Goal: Information Seeking & Learning: Learn about a topic

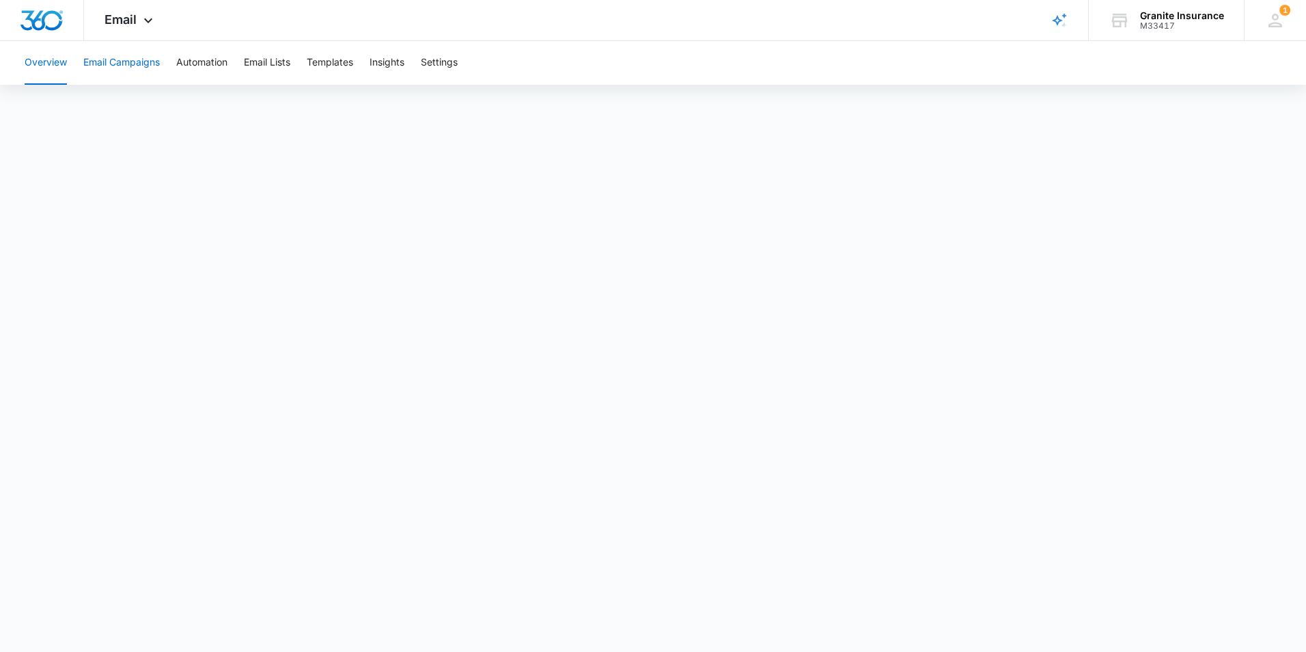
click at [131, 66] on button "Email Campaigns" at bounding box center [121, 63] width 77 height 44
click at [196, 64] on button "Automation" at bounding box center [201, 63] width 51 height 44
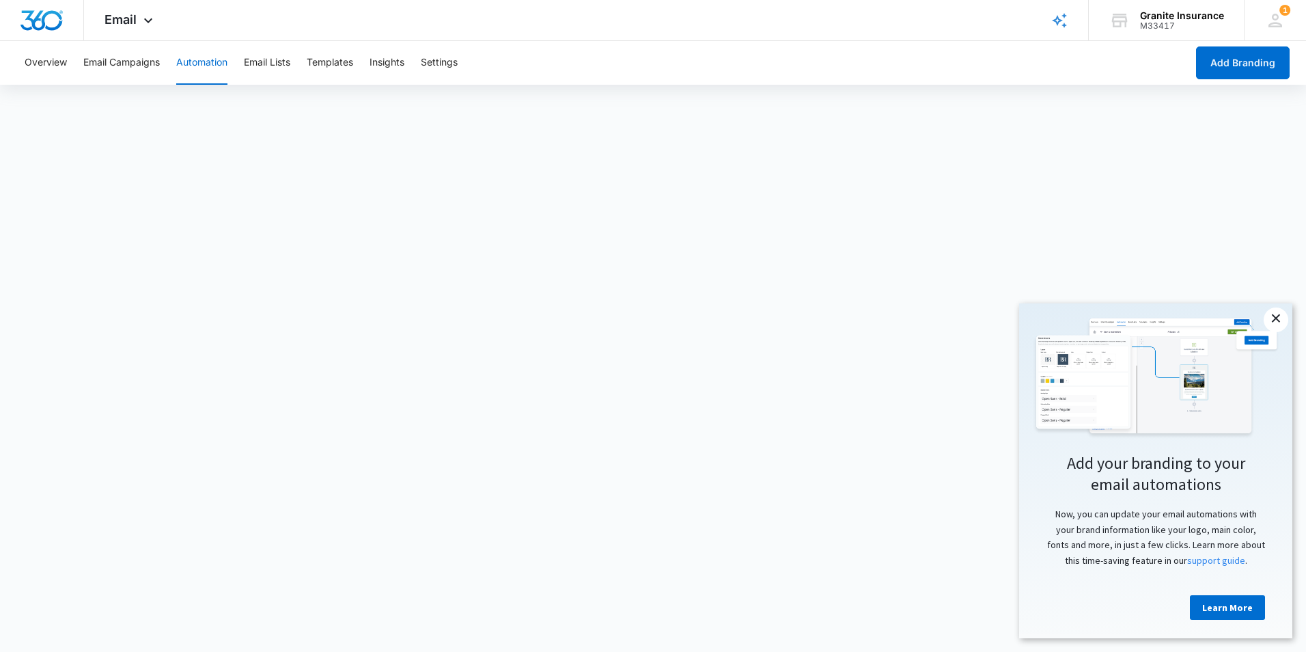
click at [1272, 319] on link "×" at bounding box center [1276, 319] width 25 height 25
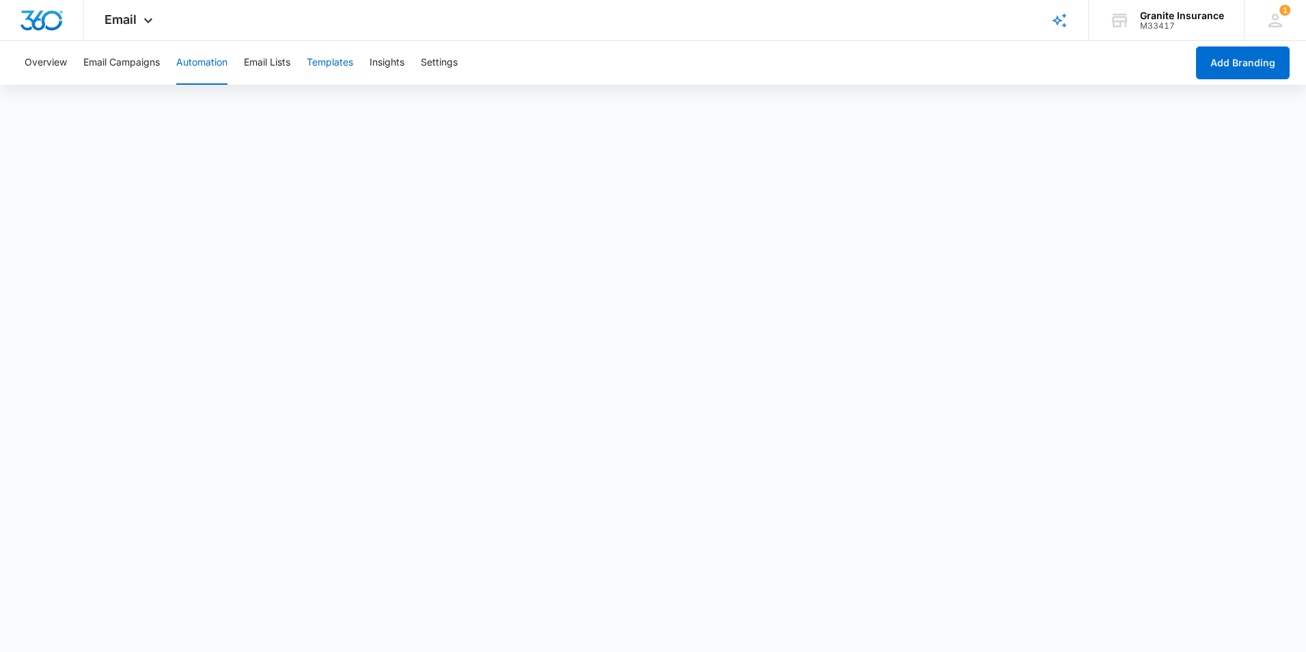
click at [347, 60] on button "Templates" at bounding box center [330, 63] width 46 height 44
click at [31, 31] on div at bounding box center [42, 20] width 84 height 40
click at [44, 26] on img "Dashboard" at bounding box center [42, 20] width 44 height 20
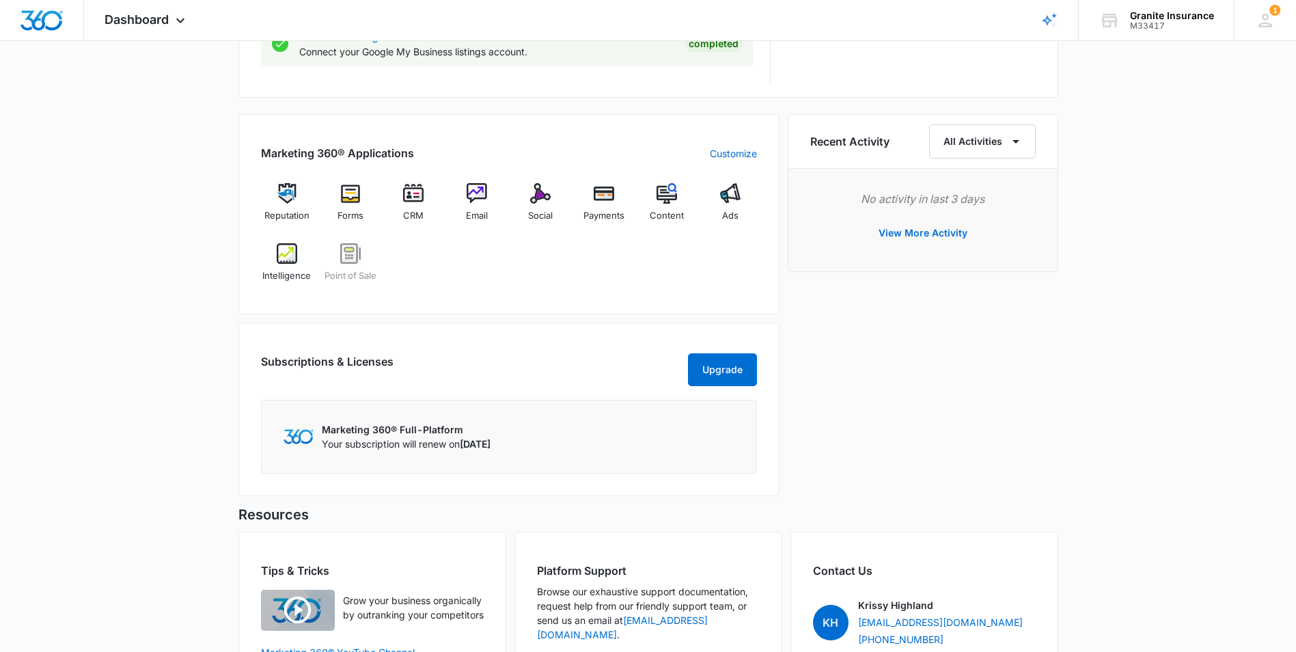
scroll to position [752, 0]
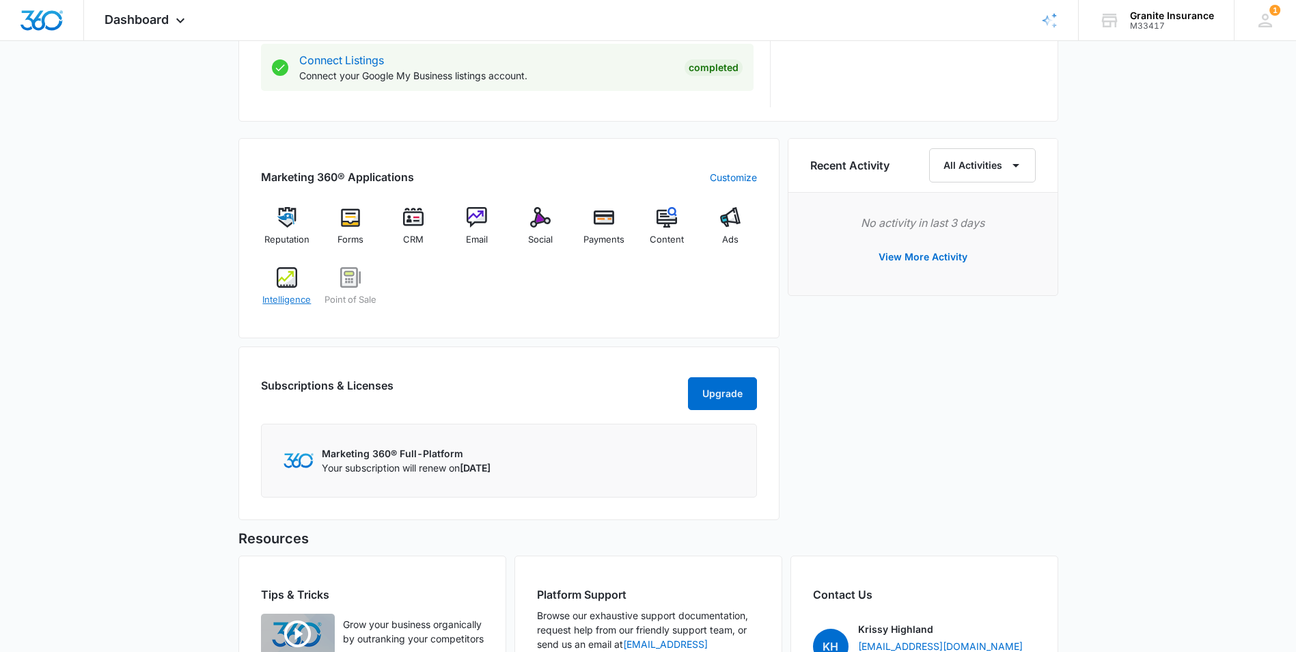
click at [294, 280] on img at bounding box center [287, 277] width 20 height 20
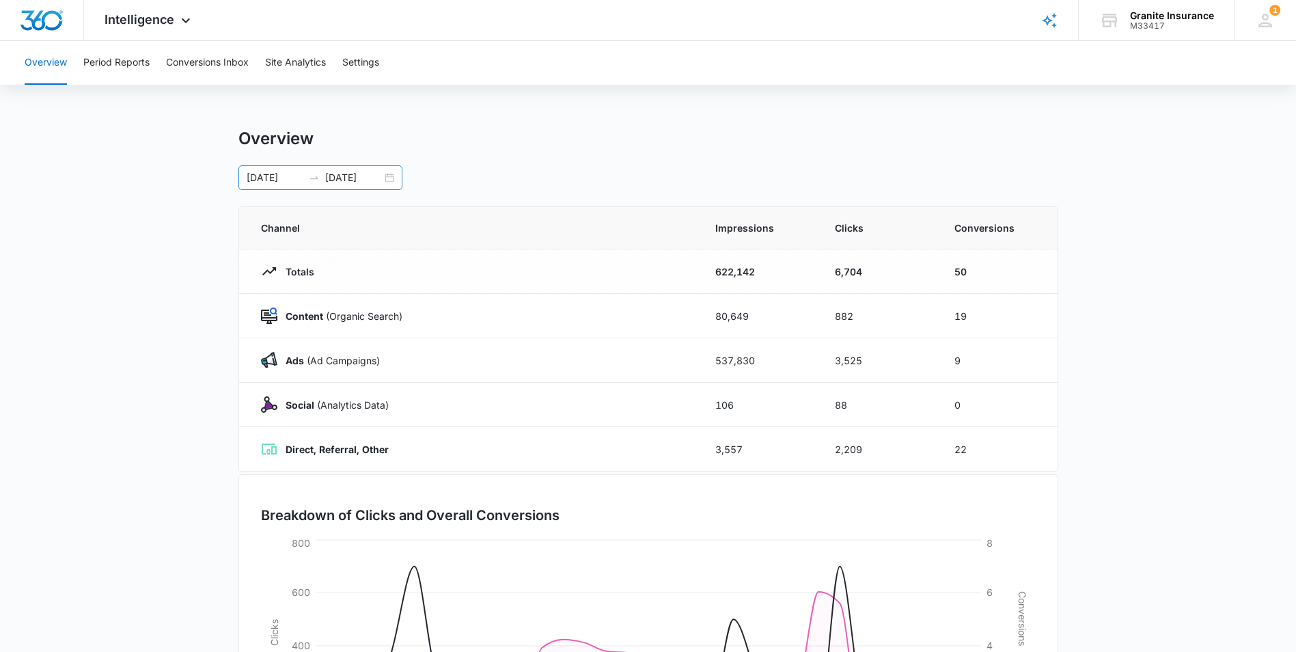
click at [390, 178] on div "[DATE] [DATE]" at bounding box center [320, 177] width 164 height 25
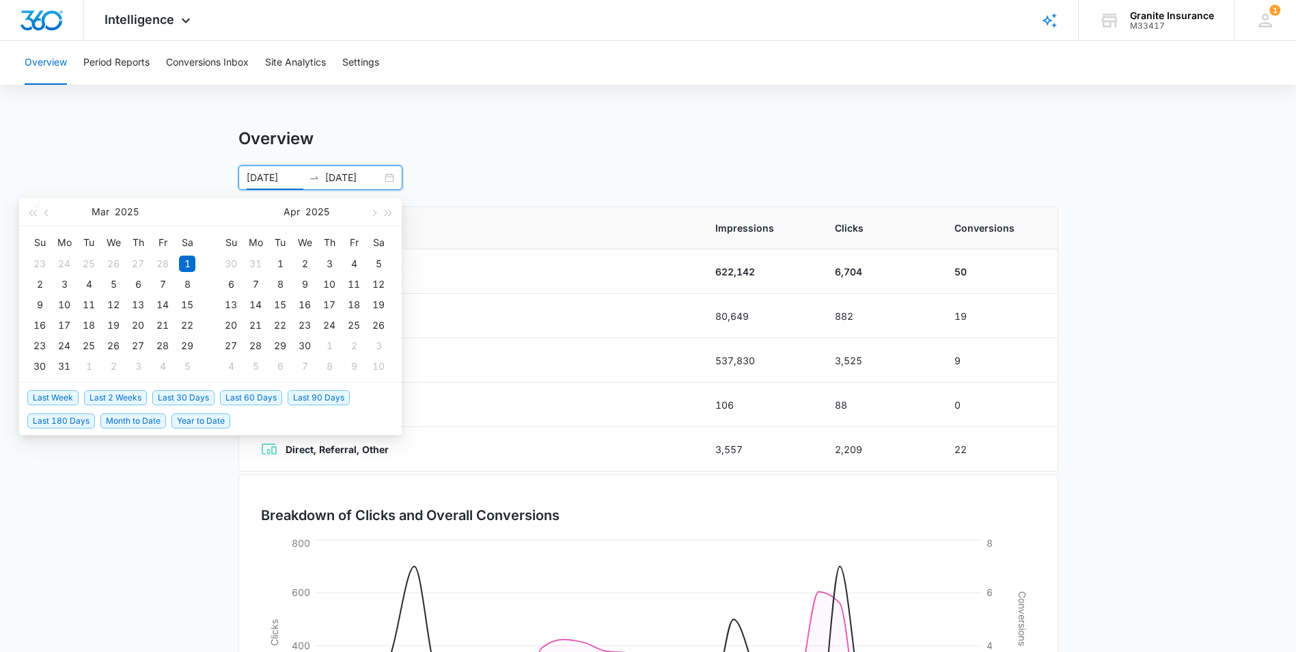
click at [187, 399] on span "Last 30 Days" at bounding box center [183, 397] width 62 height 15
type input "[DATE]"
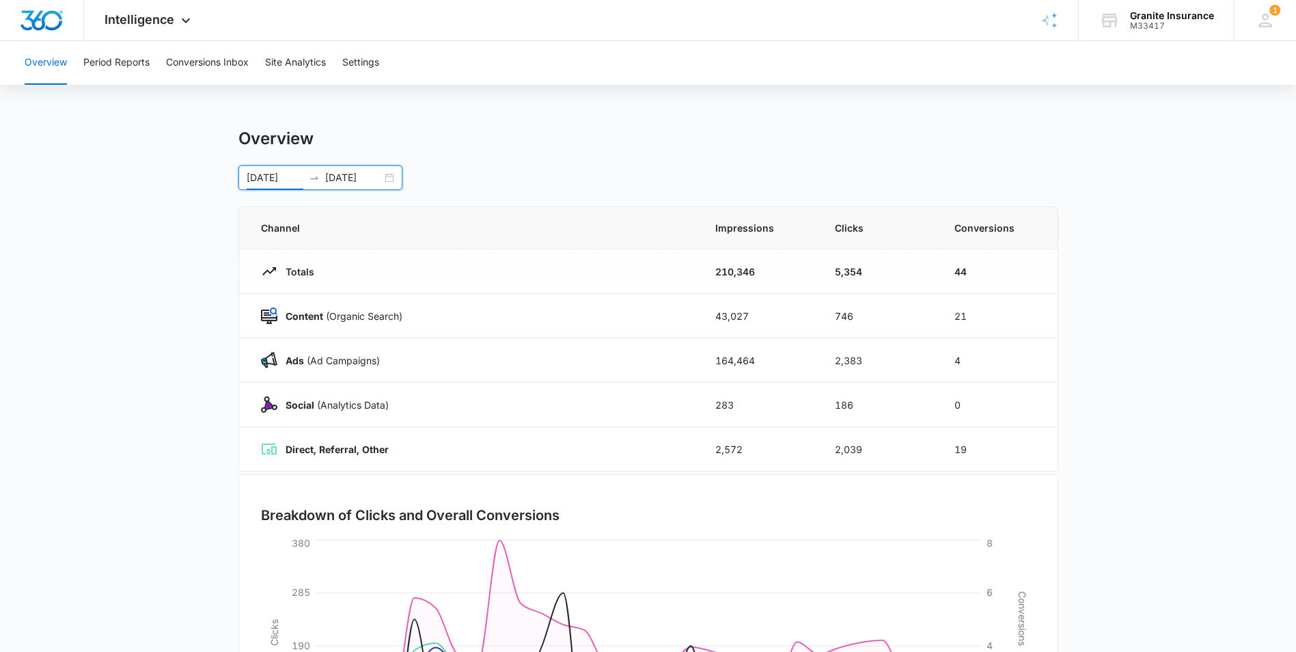
click at [391, 178] on div "[DATE] [DATE]" at bounding box center [320, 177] width 164 height 25
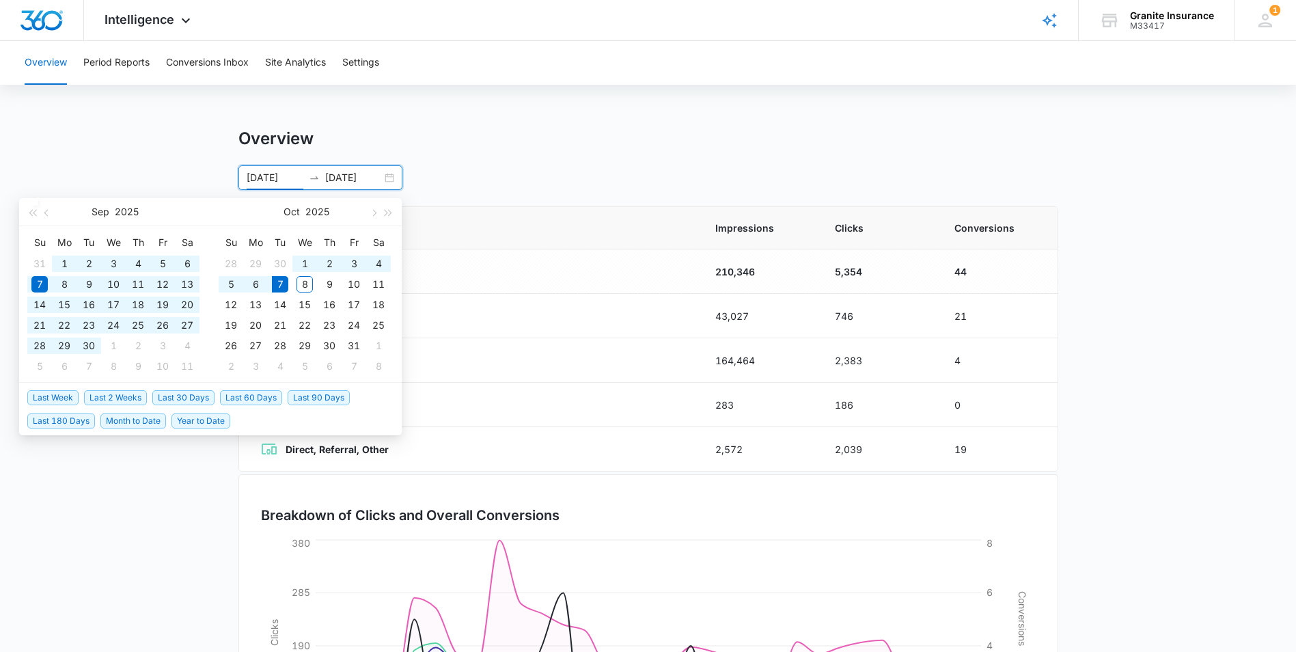
click at [202, 419] on span "Year to Date" at bounding box center [200, 420] width 59 height 15
type input "[DATE]"
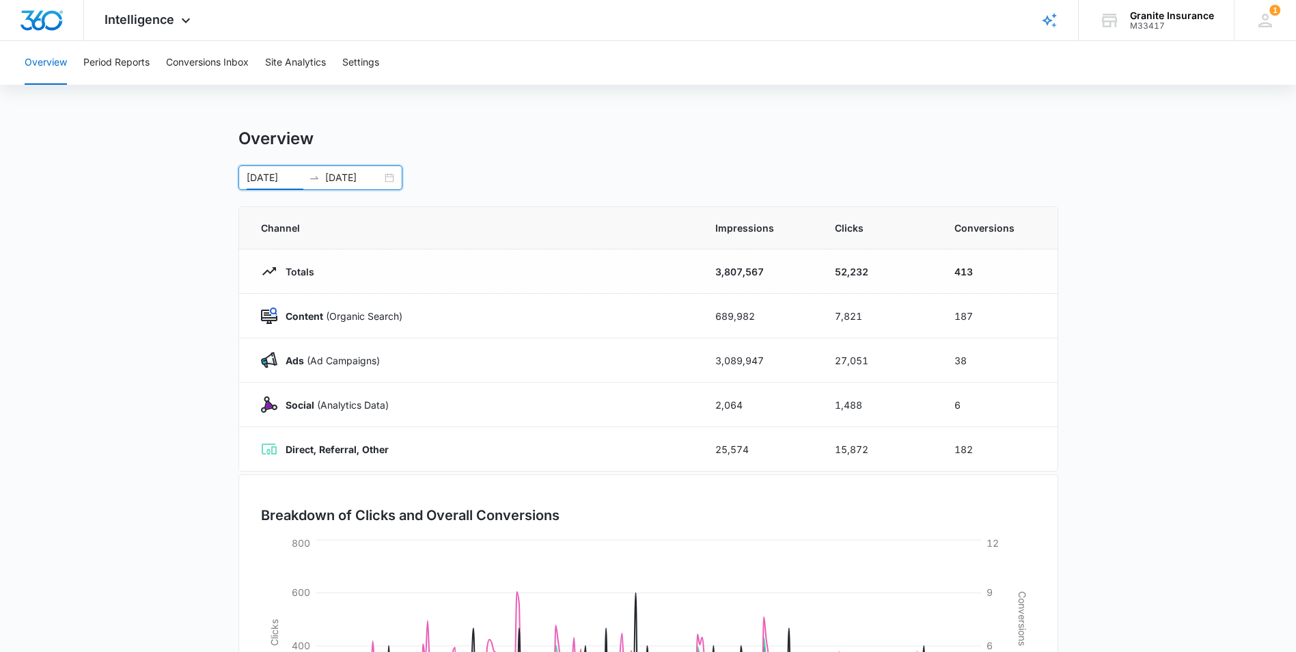
click at [266, 64] on div "Overview Period Reports Conversions Inbox Site Analytics Settings" at bounding box center [647, 63] width 1263 height 44
click at [281, 61] on button "Site Analytics" at bounding box center [295, 63] width 61 height 44
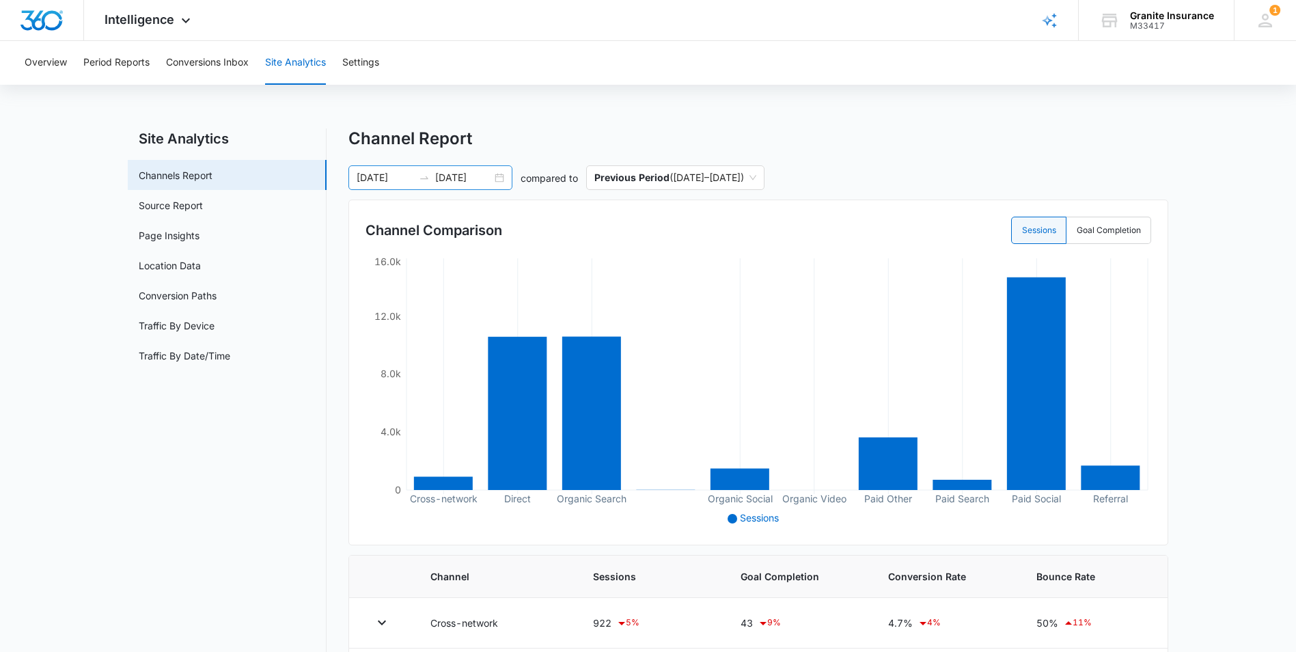
click at [499, 178] on div "[DATE] [DATE]" at bounding box center [430, 177] width 164 height 25
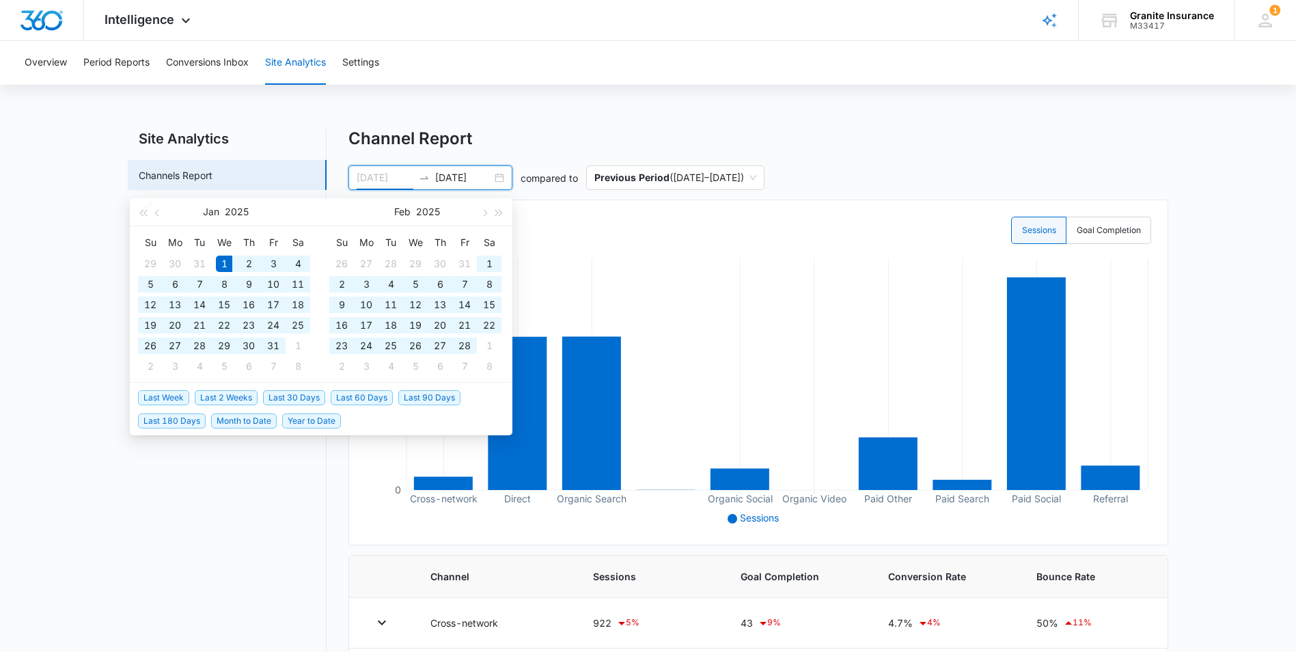
type input "[DATE]"
click at [309, 424] on span "Year to Date" at bounding box center [311, 420] width 59 height 15
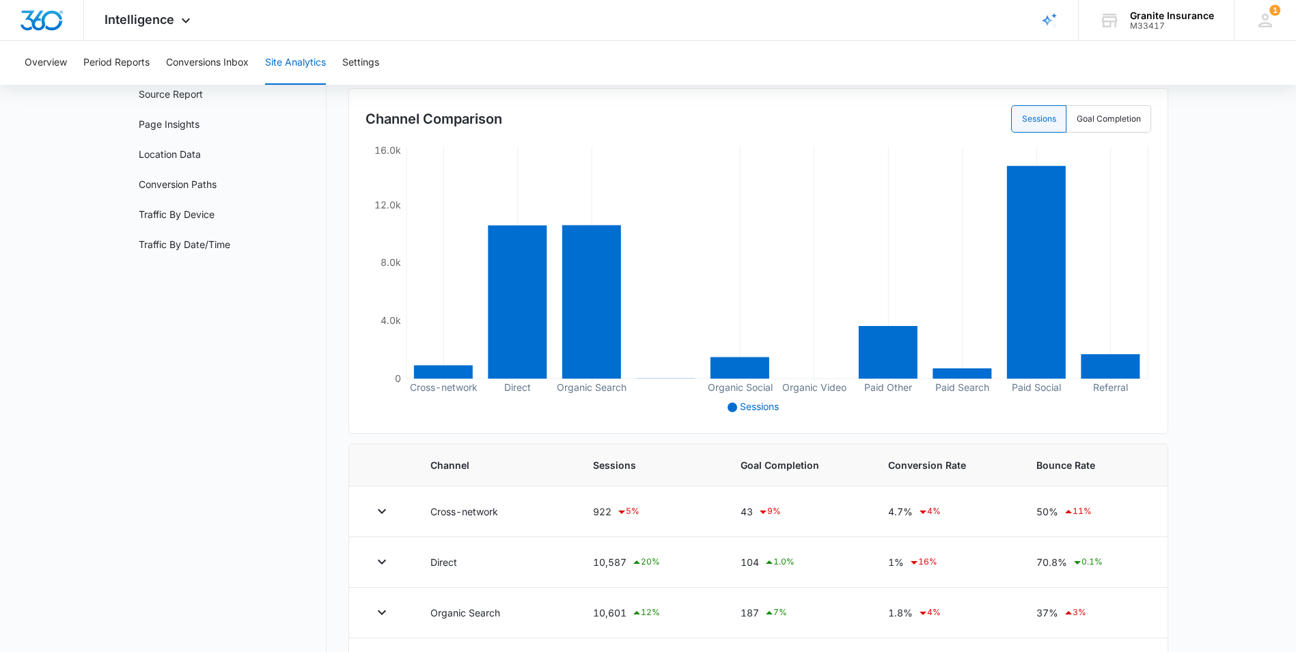
scroll to position [137, 0]
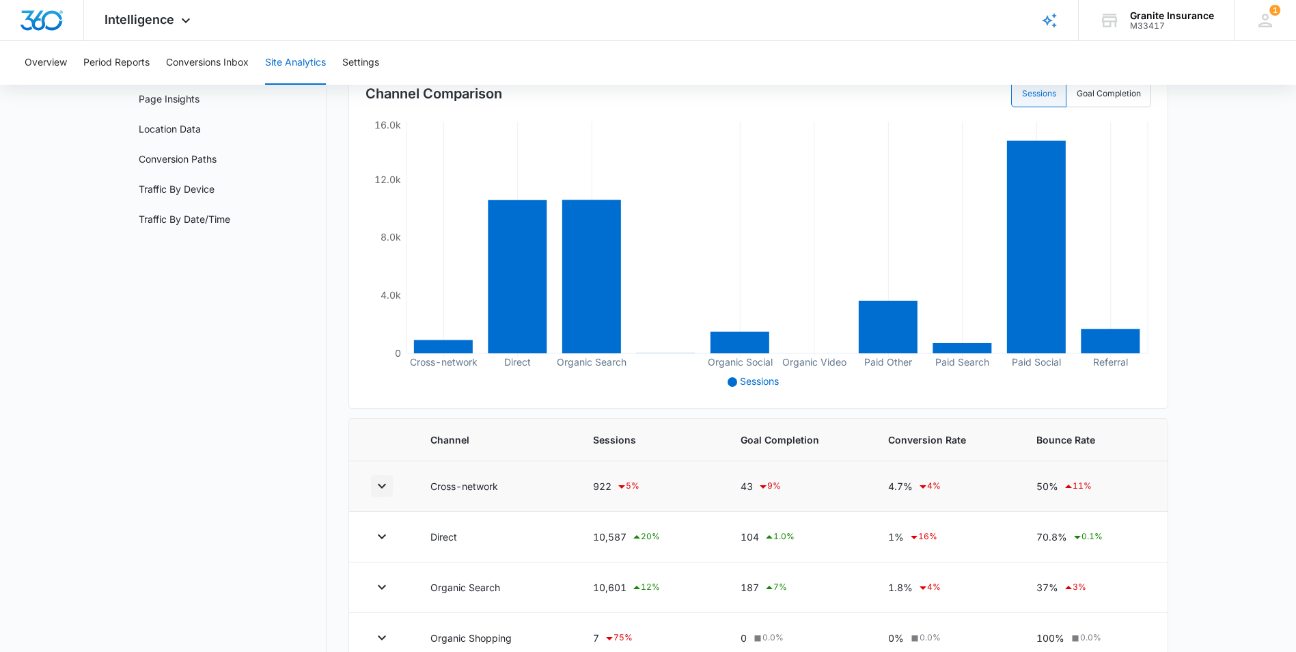
click at [384, 484] on icon "button" at bounding box center [382, 486] width 16 height 16
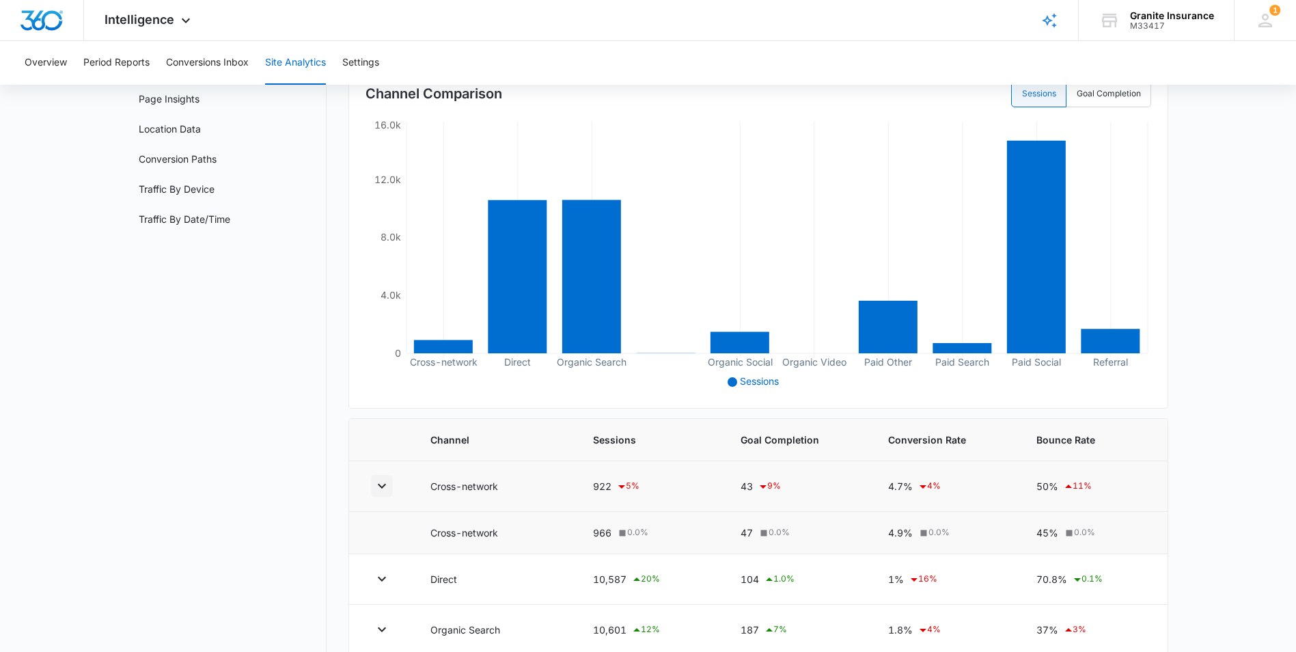
click at [383, 483] on icon "button" at bounding box center [382, 486] width 16 height 16
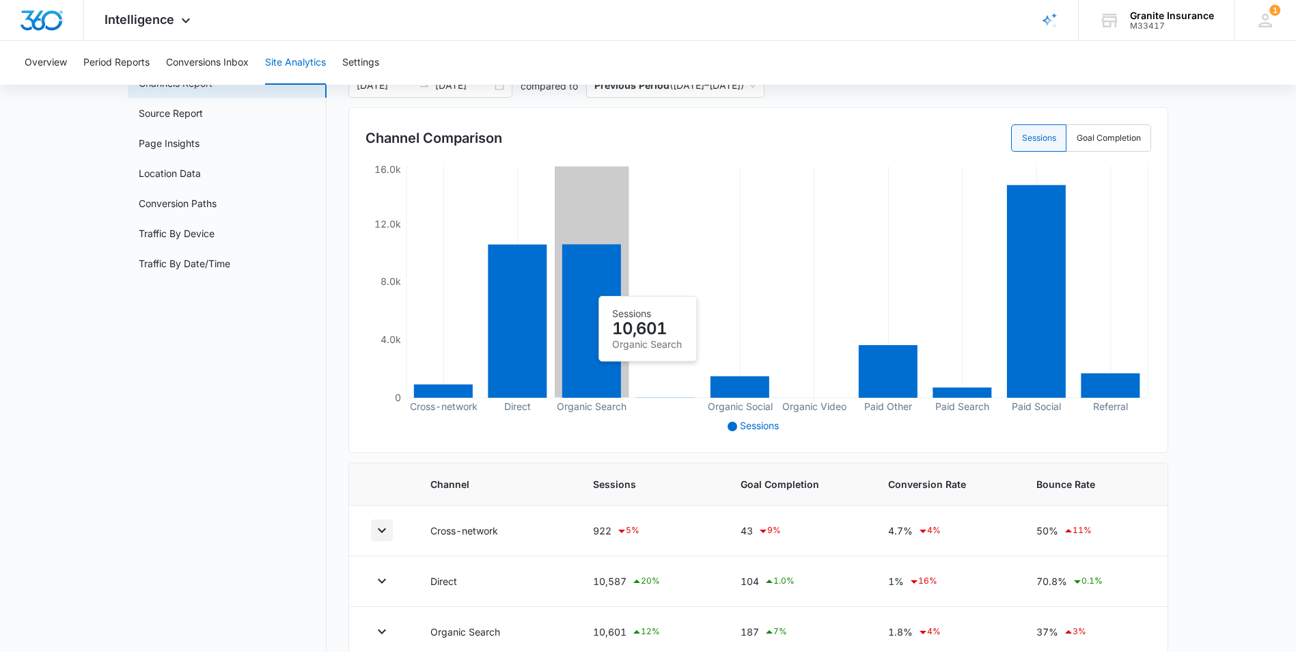
scroll to position [68, 0]
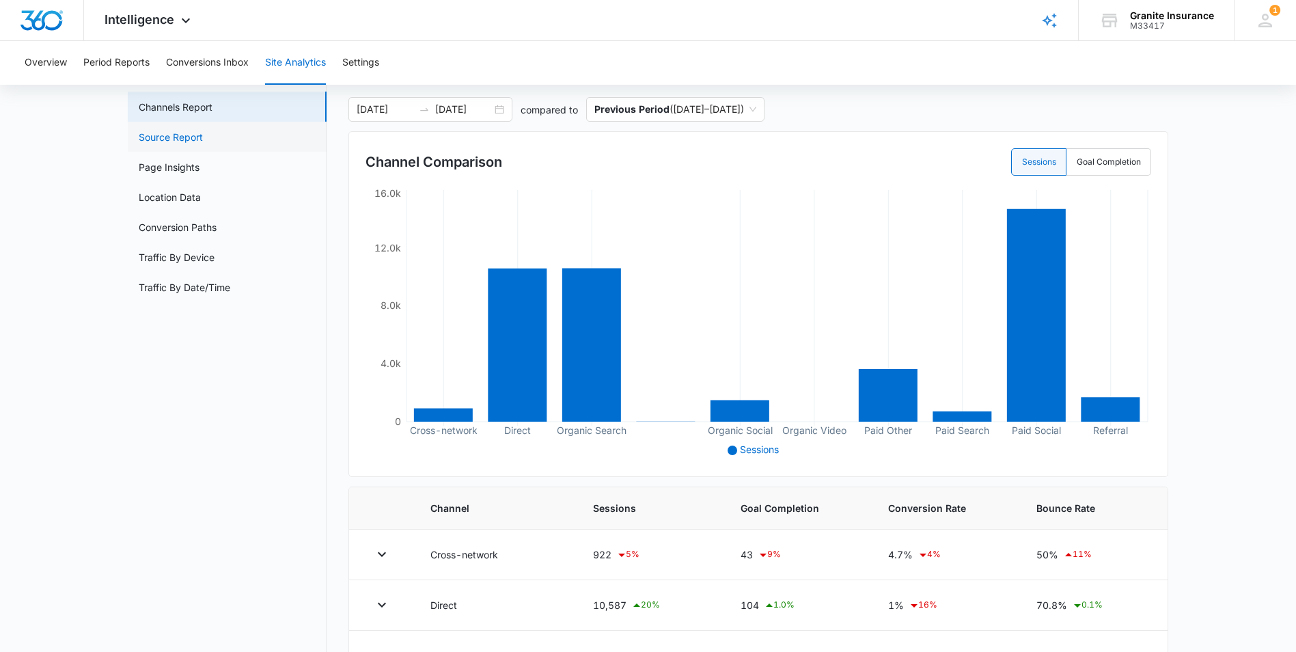
click at [176, 137] on link "Source Report" at bounding box center [171, 137] width 64 height 14
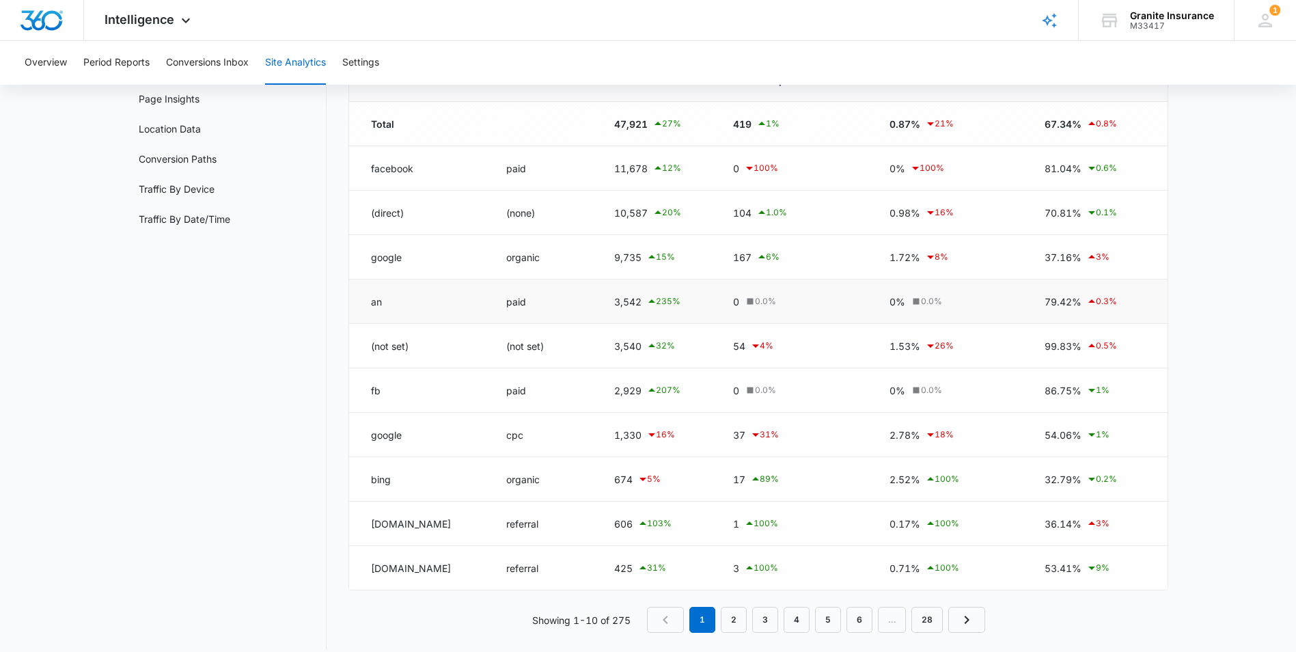
scroll to position [68, 0]
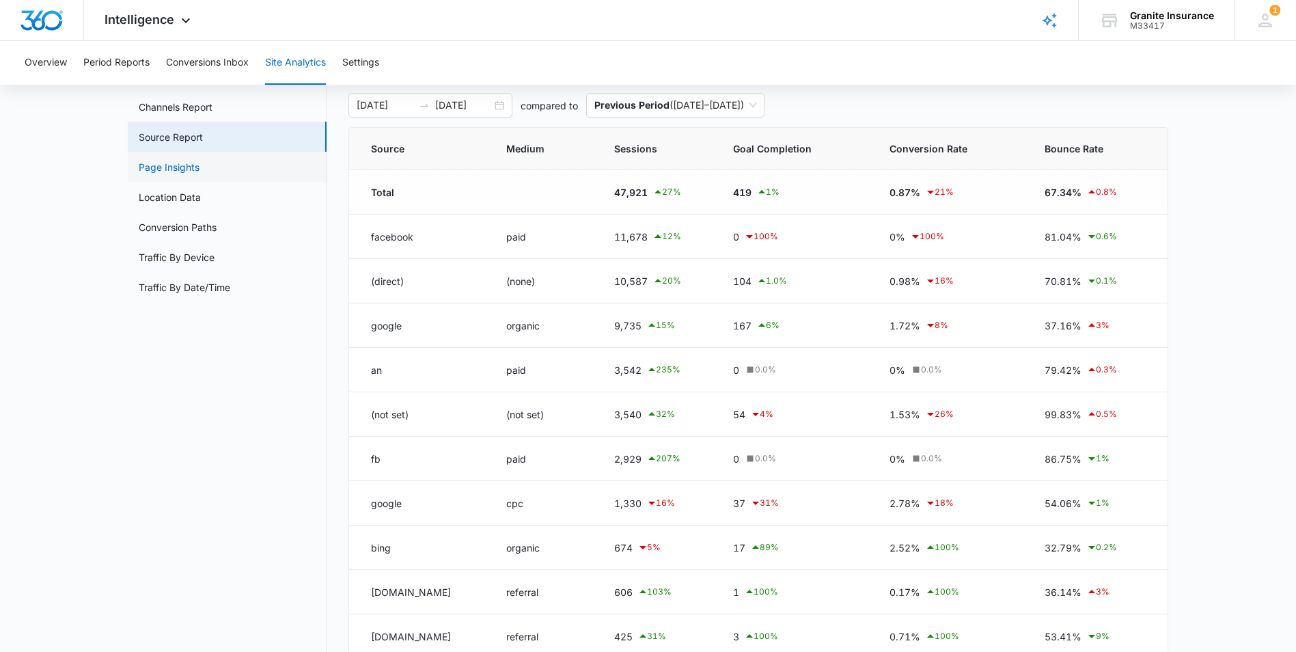
click at [181, 166] on link "Page Insights" at bounding box center [169, 167] width 61 height 14
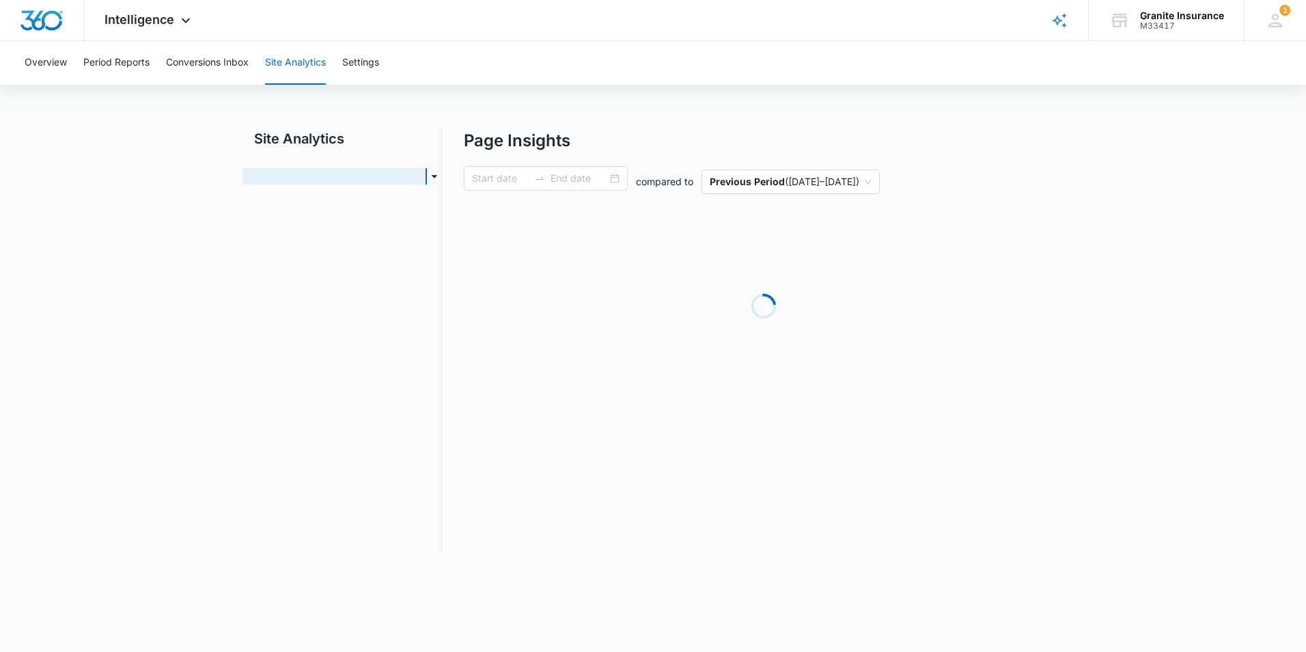
type input "[DATE]"
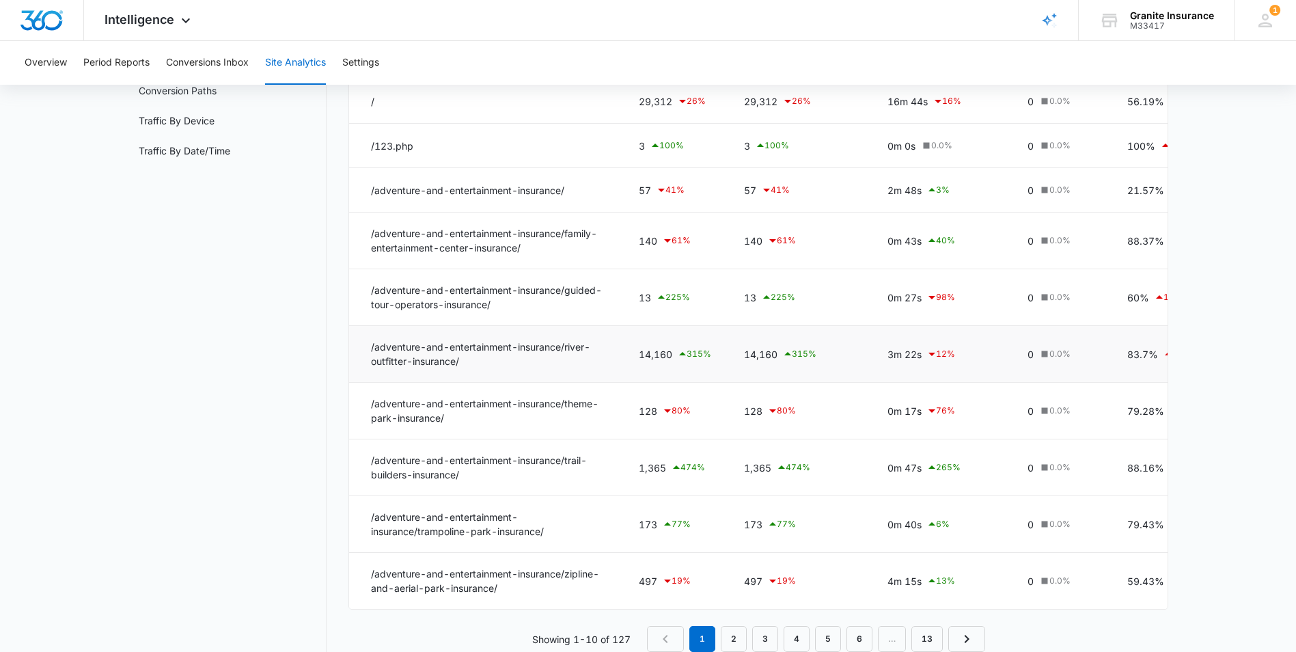
scroll to position [248, 0]
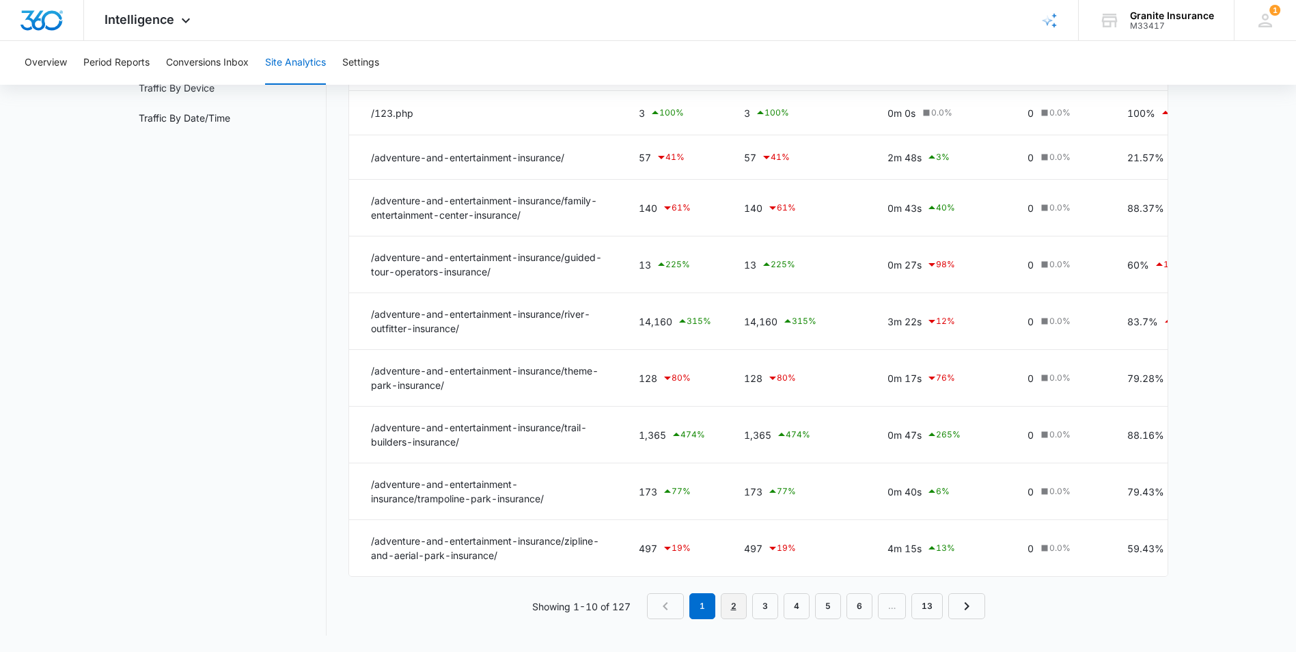
click at [732, 606] on link "2" at bounding box center [734, 606] width 26 height 26
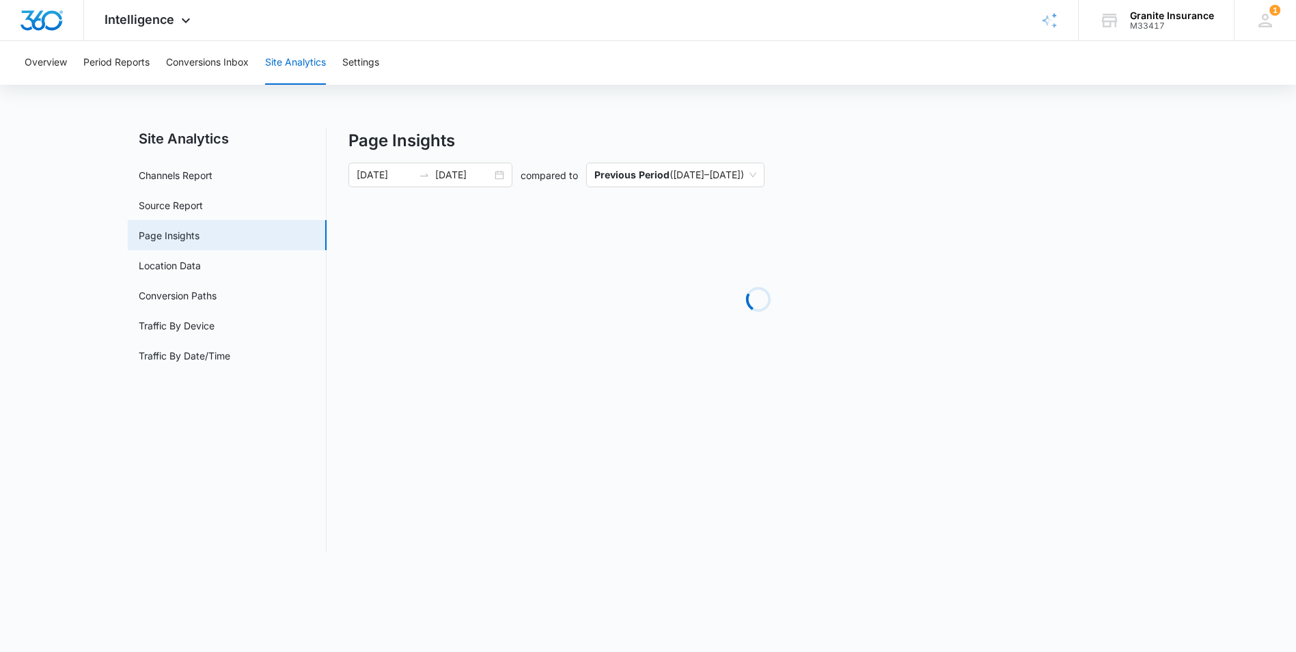
scroll to position [0, 0]
